Goal: Information Seeking & Learning: Learn about a topic

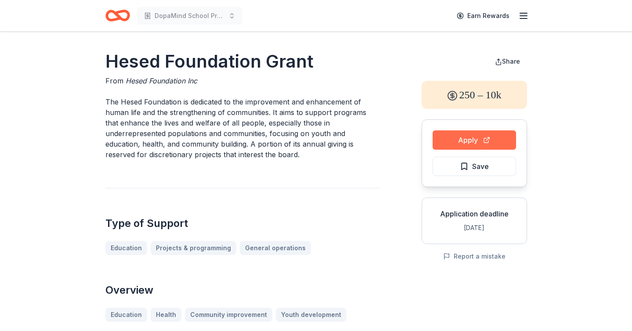
click at [473, 137] on button "Apply" at bounding box center [474, 139] width 83 height 19
click at [467, 171] on span "Save" at bounding box center [474, 166] width 29 height 11
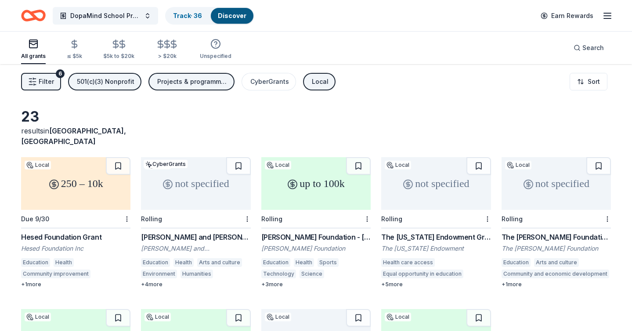
click at [189, 232] on div "Charles and Ruth Billingsley Foundation Grant" at bounding box center [195, 237] width 109 height 11
click at [286, 232] on div "Henry T. Nicholas III Foundation - California Grants" at bounding box center [315, 237] width 109 height 11
click at [353, 157] on button at bounding box center [358, 166] width 25 height 18
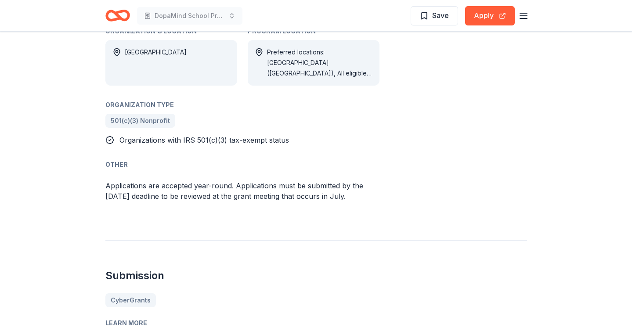
scroll to position [487, 0]
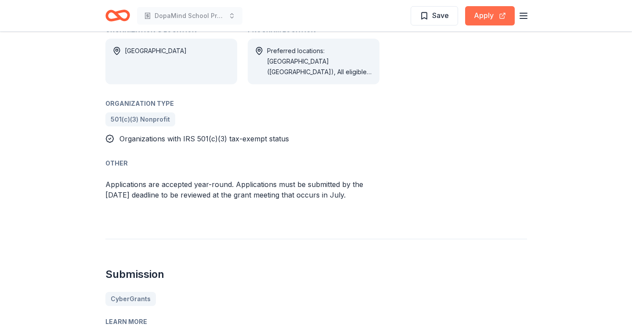
click at [474, 18] on button "Apply" at bounding box center [490, 15] width 50 height 19
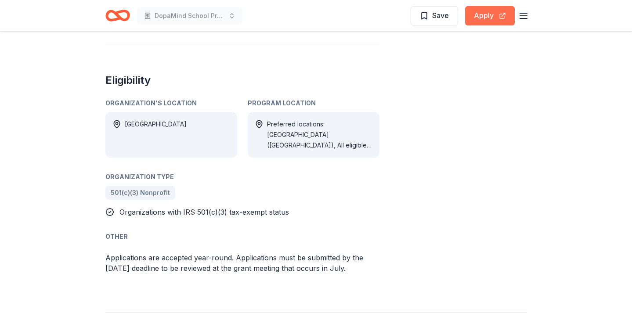
click at [490, 18] on button "Apply" at bounding box center [490, 15] width 50 height 19
click at [445, 17] on span "Save" at bounding box center [440, 15] width 17 height 11
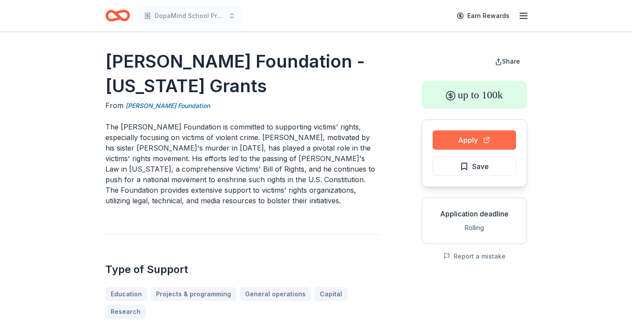
click at [458, 138] on button "Apply" at bounding box center [474, 139] width 83 height 19
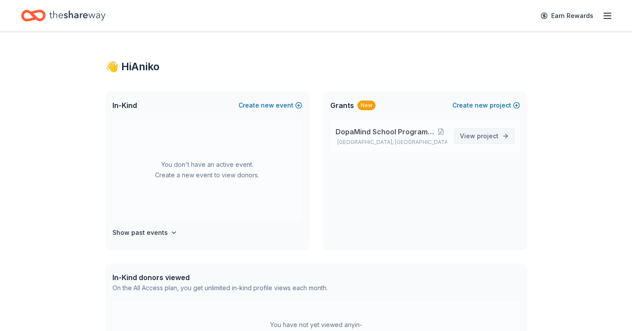
click at [475, 141] on span "View project" at bounding box center [479, 136] width 39 height 11
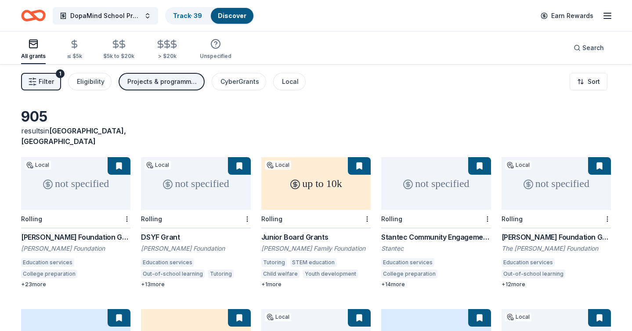
click at [50, 82] on span "Filter" at bounding box center [46, 81] width 15 height 11
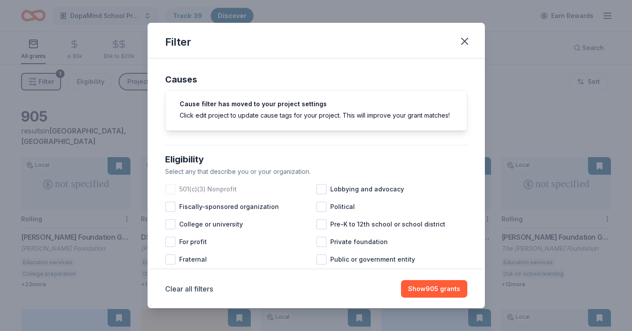
click at [170, 192] on div at bounding box center [170, 189] width 11 height 11
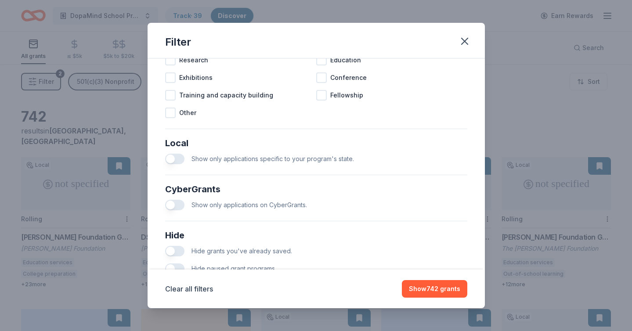
scroll to position [469, 0]
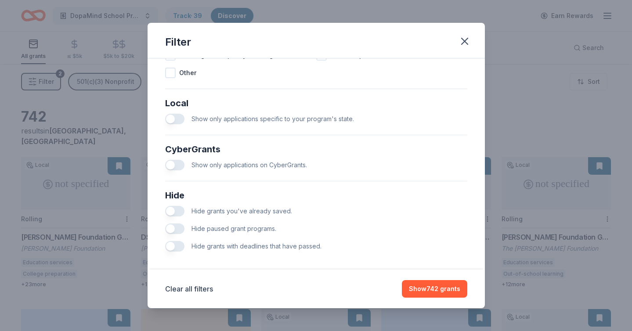
click at [169, 115] on button "button" at bounding box center [174, 119] width 19 height 11
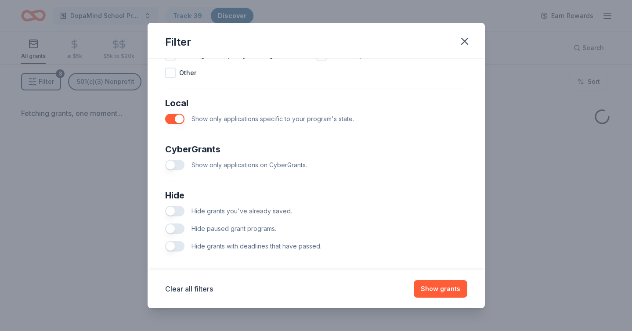
click at [170, 209] on button "button" at bounding box center [174, 211] width 19 height 11
click at [170, 229] on button "button" at bounding box center [174, 228] width 19 height 11
click at [170, 251] on button "button" at bounding box center [174, 246] width 19 height 11
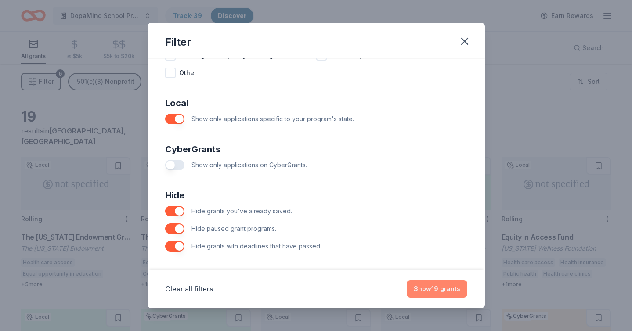
click at [422, 291] on button "Show 19 grants" at bounding box center [437, 289] width 61 height 18
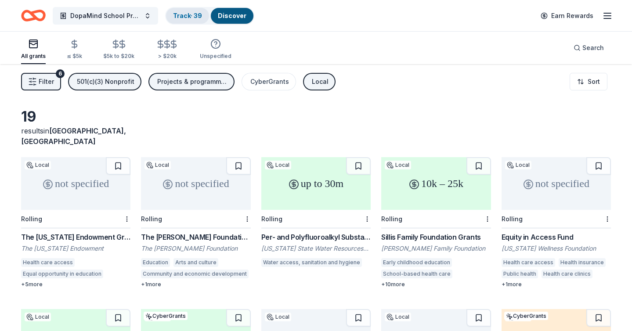
click at [179, 18] on link "Track · 39" at bounding box center [187, 15] width 29 height 7
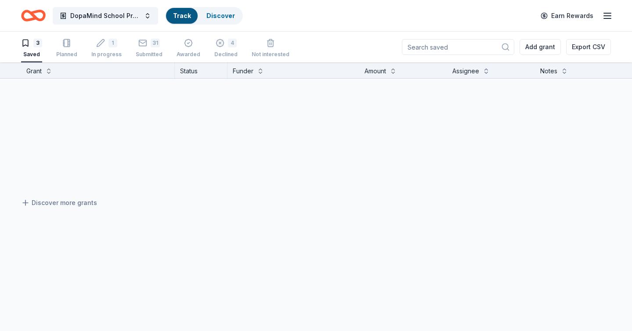
scroll to position [0, 0]
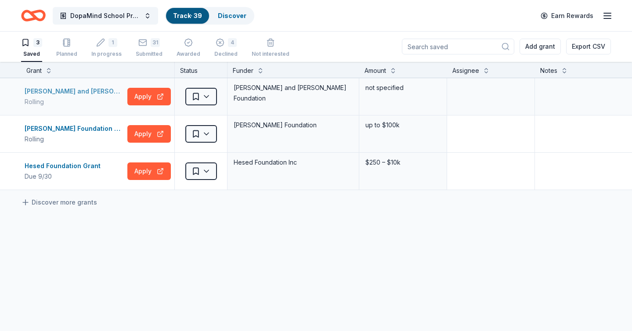
click at [87, 91] on div "[PERSON_NAME] and [PERSON_NAME] Foundation Grant" at bounding box center [74, 91] width 99 height 11
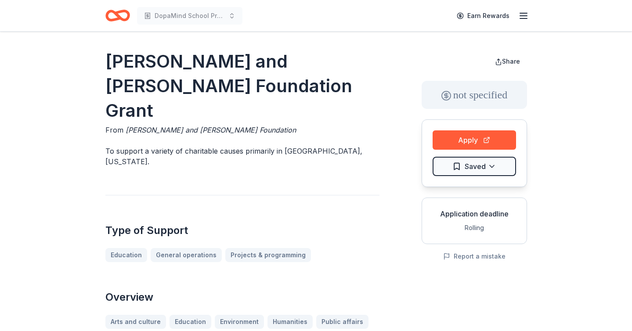
drag, startPoint x: 103, startPoint y: 59, endPoint x: 212, endPoint y: 76, distance: 109.7
drag, startPoint x: 198, startPoint y: 85, endPoint x: 116, endPoint y: 63, distance: 85.0
click at [115, 64] on h1 "[PERSON_NAME] and [PERSON_NAME] Foundation Grant" at bounding box center [242, 86] width 274 height 74
drag, startPoint x: 103, startPoint y: 56, endPoint x: 183, endPoint y: 88, distance: 86.3
